Goal: Participate in discussion: Engage in conversation with other users on a specific topic

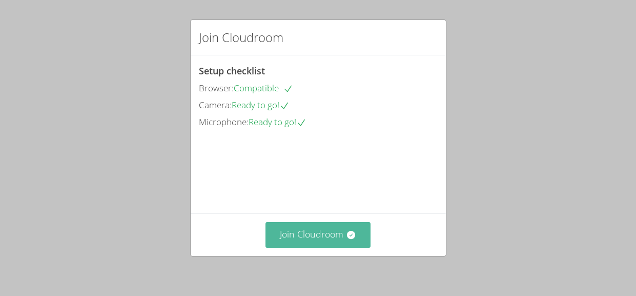
click at [320, 231] on button "Join Cloudroom" at bounding box center [317, 234] width 105 height 25
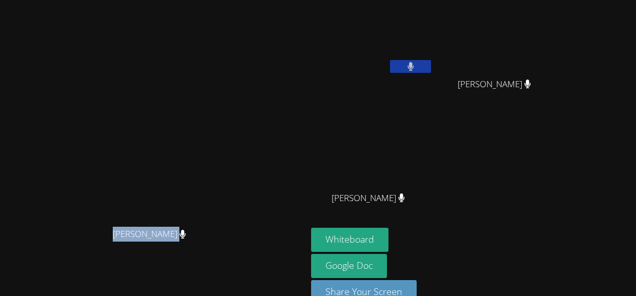
scroll to position [22, 0]
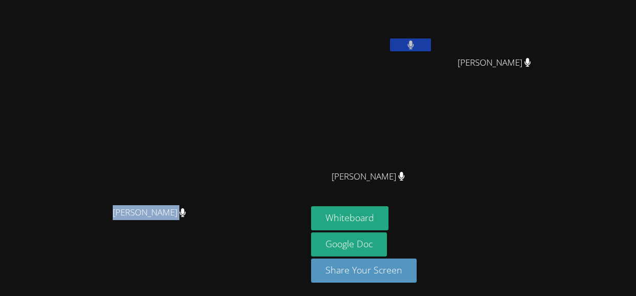
drag, startPoint x: 151, startPoint y: 256, endPoint x: 352, endPoint y: 288, distance: 203.9
click at [303, 288] on div "[PERSON_NAME] [PERSON_NAME]" at bounding box center [153, 138] width 299 height 310
click at [559, 181] on div "[PERSON_NAME] [PERSON_NAME] Maya [PERSON_NAME] Maya [PERSON_NAME] [PERSON_NAME]" at bounding box center [435, 94] width 248 height 223
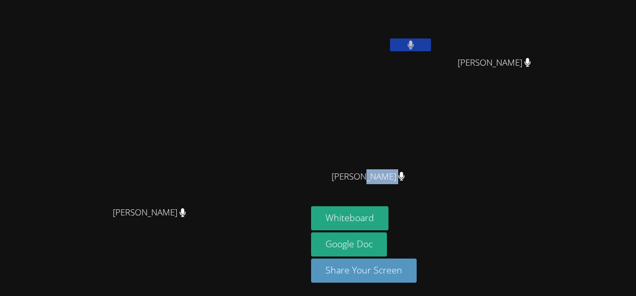
drag, startPoint x: 436, startPoint y: 176, endPoint x: 491, endPoint y: 178, distance: 54.9
click at [433, 178] on div "[PERSON_NAME]" at bounding box center [372, 185] width 122 height 41
click at [433, 188] on div "[PERSON_NAME]" at bounding box center [372, 185] width 122 height 41
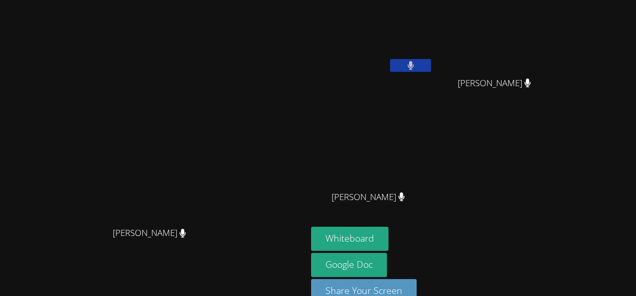
scroll to position [0, 0]
click at [405, 201] on span "[PERSON_NAME]" at bounding box center [367, 198] width 73 height 15
click at [420, 206] on div "[PERSON_NAME]" at bounding box center [372, 206] width 122 height 41
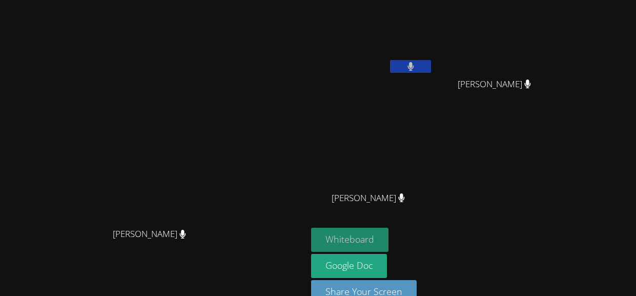
click at [388, 239] on button "Whiteboard" at bounding box center [349, 239] width 77 height 24
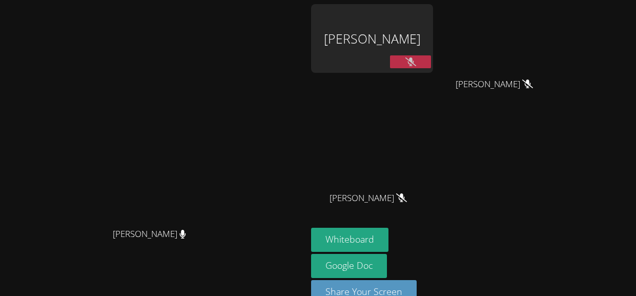
click at [431, 62] on button at bounding box center [410, 61] width 41 height 13
click at [406, 36] on div "[PERSON_NAME]" at bounding box center [372, 38] width 122 height 69
click at [431, 61] on button at bounding box center [410, 61] width 41 height 13
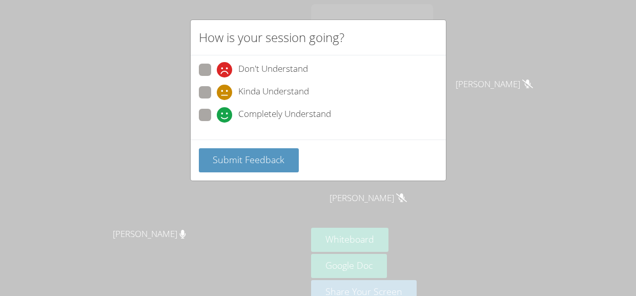
click at [287, 96] on span "Kinda Understand" at bounding box center [273, 92] width 71 height 15
click at [225, 95] on input "Kinda Understand" at bounding box center [221, 90] width 9 height 9
radio input "true"
click at [282, 161] on span "Submit Feedback" at bounding box center [249, 159] width 72 height 12
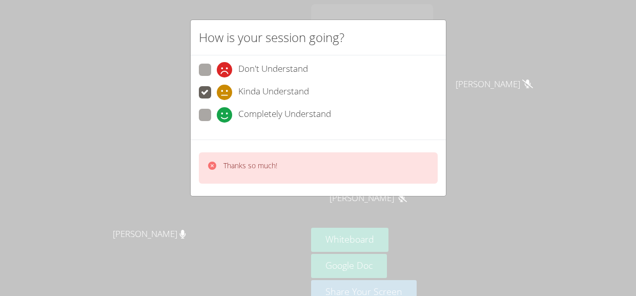
click at [265, 68] on span "Don't Understand" at bounding box center [273, 69] width 70 height 15
click at [225, 68] on input "Don't Understand" at bounding box center [221, 68] width 9 height 9
radio input "true"
